Goal: Transaction & Acquisition: Subscribe to service/newsletter

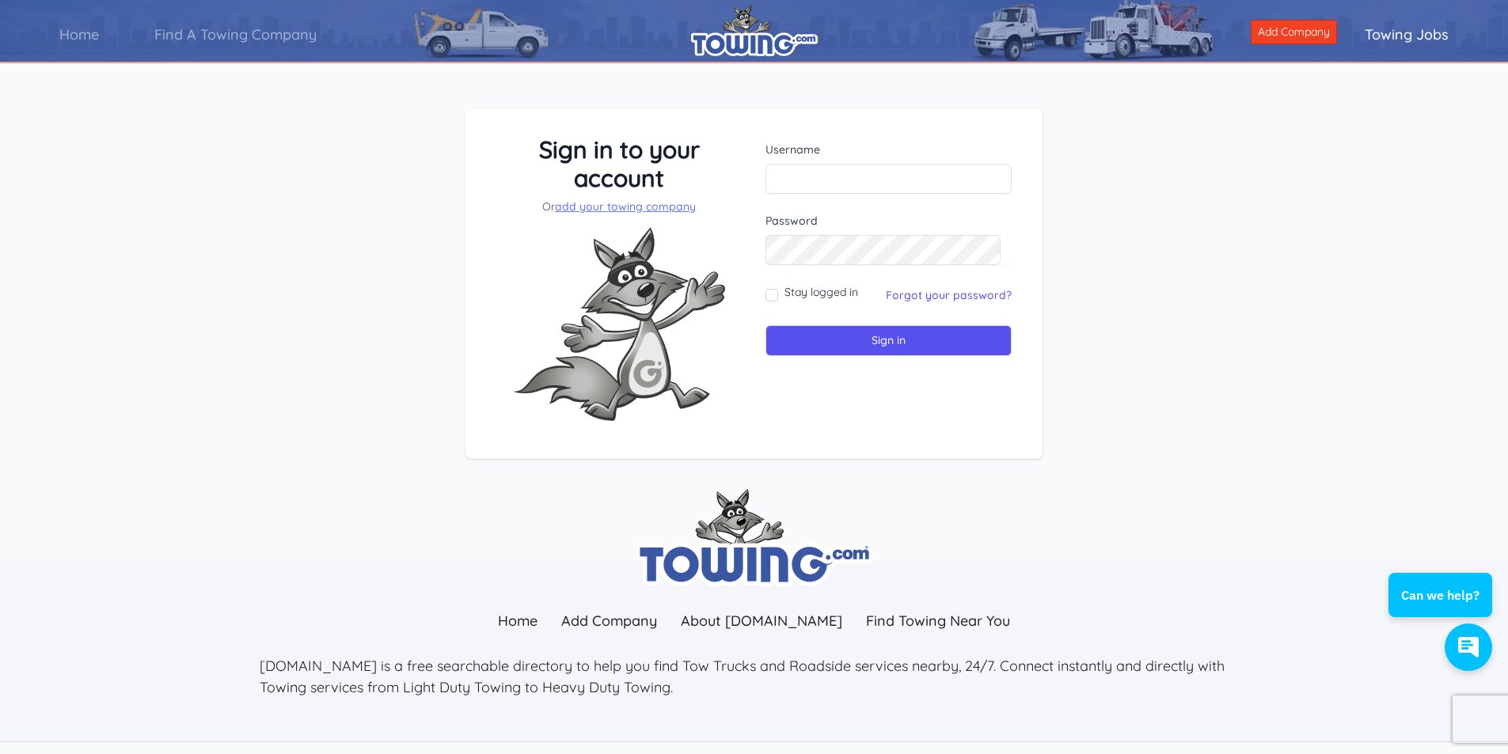
click at [657, 208] on link "add your towing company" at bounding box center [625, 206] width 141 height 14
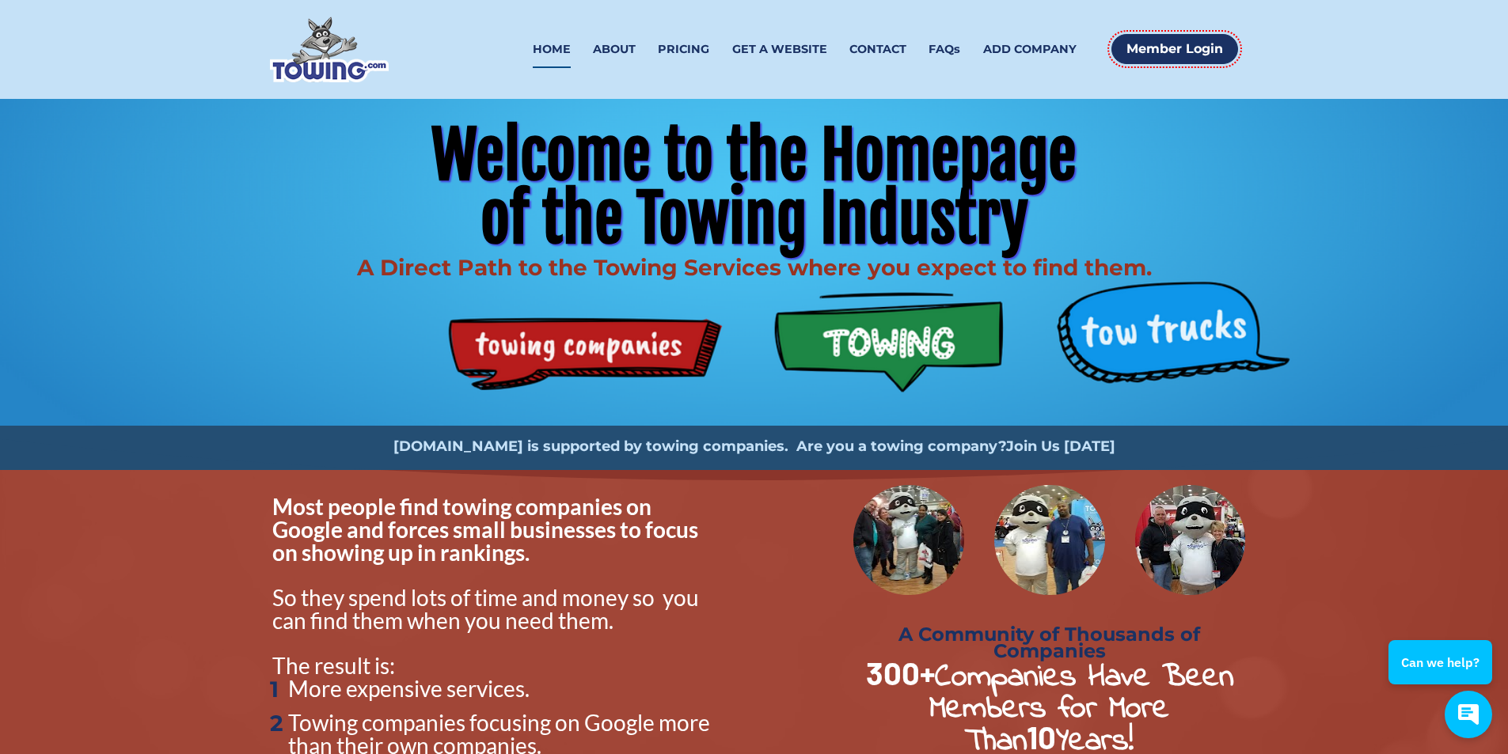
click at [1035, 444] on strong "Join Us [DATE]" at bounding box center [1060, 446] width 109 height 17
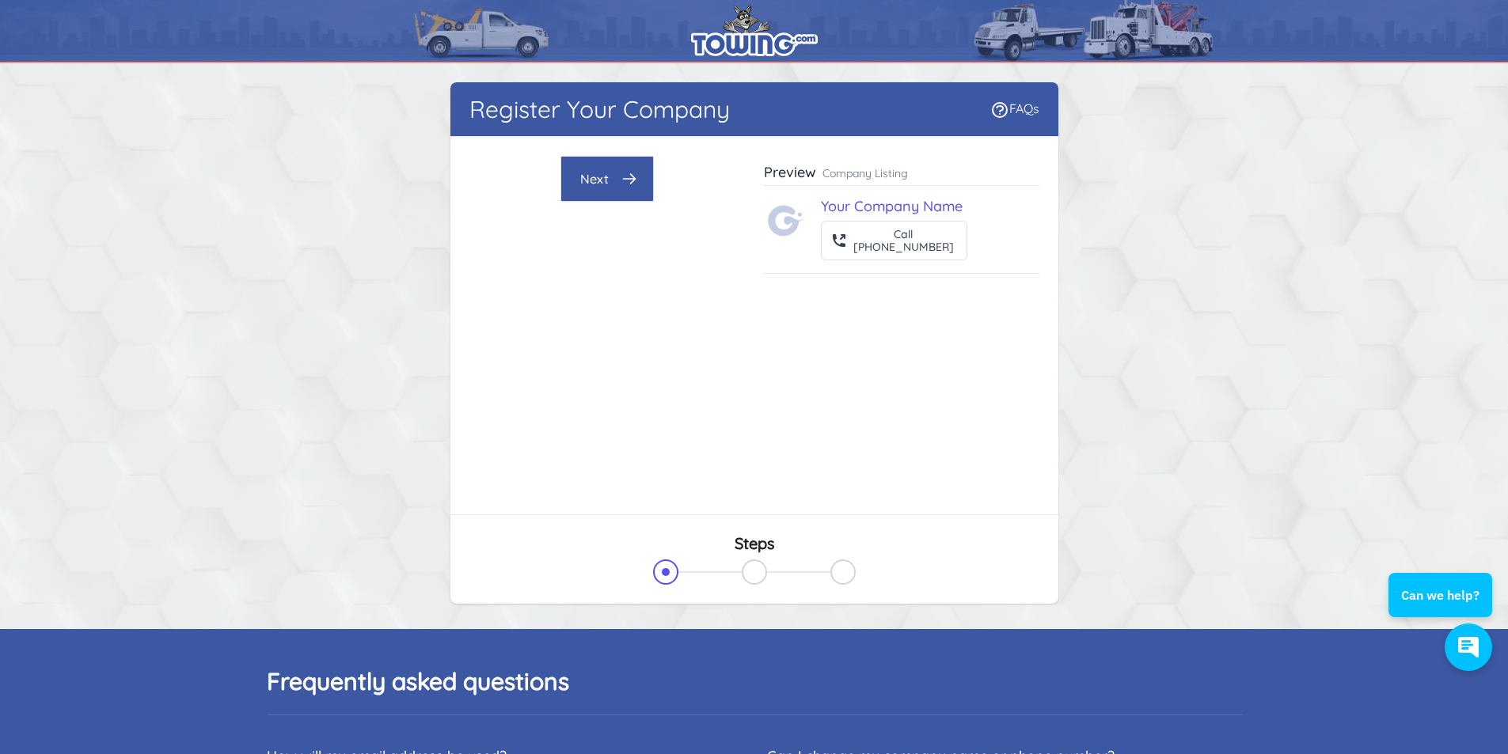
click at [878, 174] on p "Company Listing" at bounding box center [864, 173] width 85 height 16
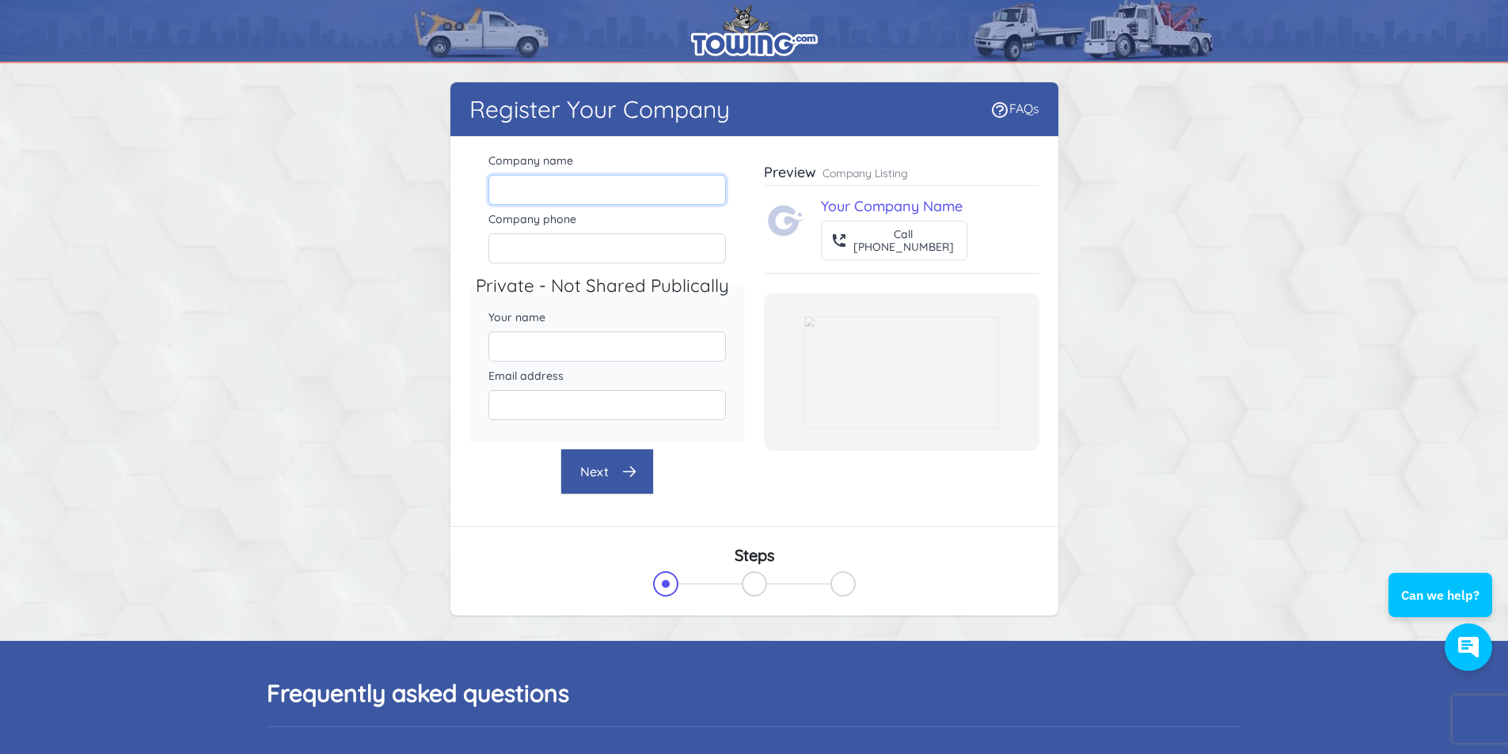
click at [604, 195] on input "Company name" at bounding box center [606, 190] width 237 height 30
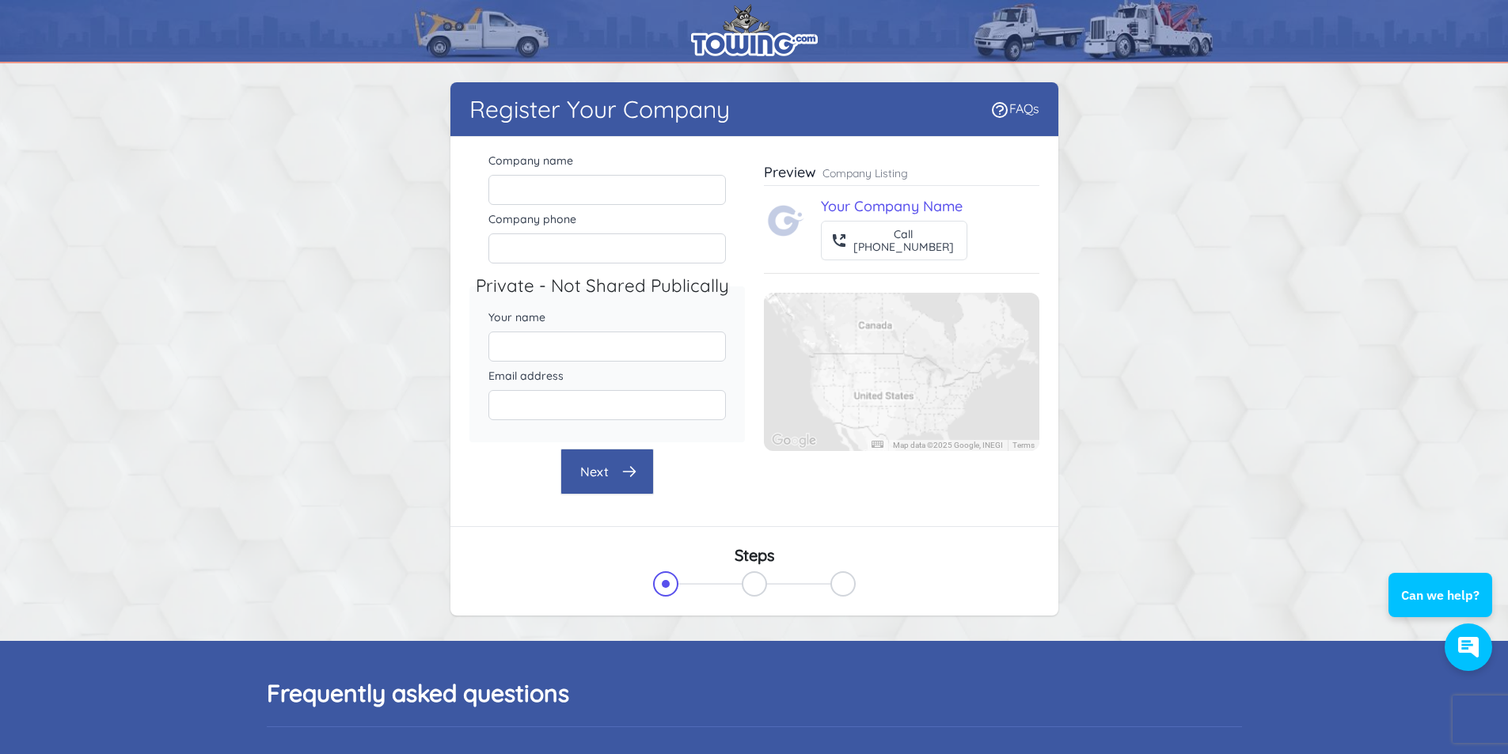
click at [1476, 453] on body "Register Your Company FAQs There were errors with your submission" at bounding box center [754, 748] width 1508 height 1497
